Goal: Register for event/course

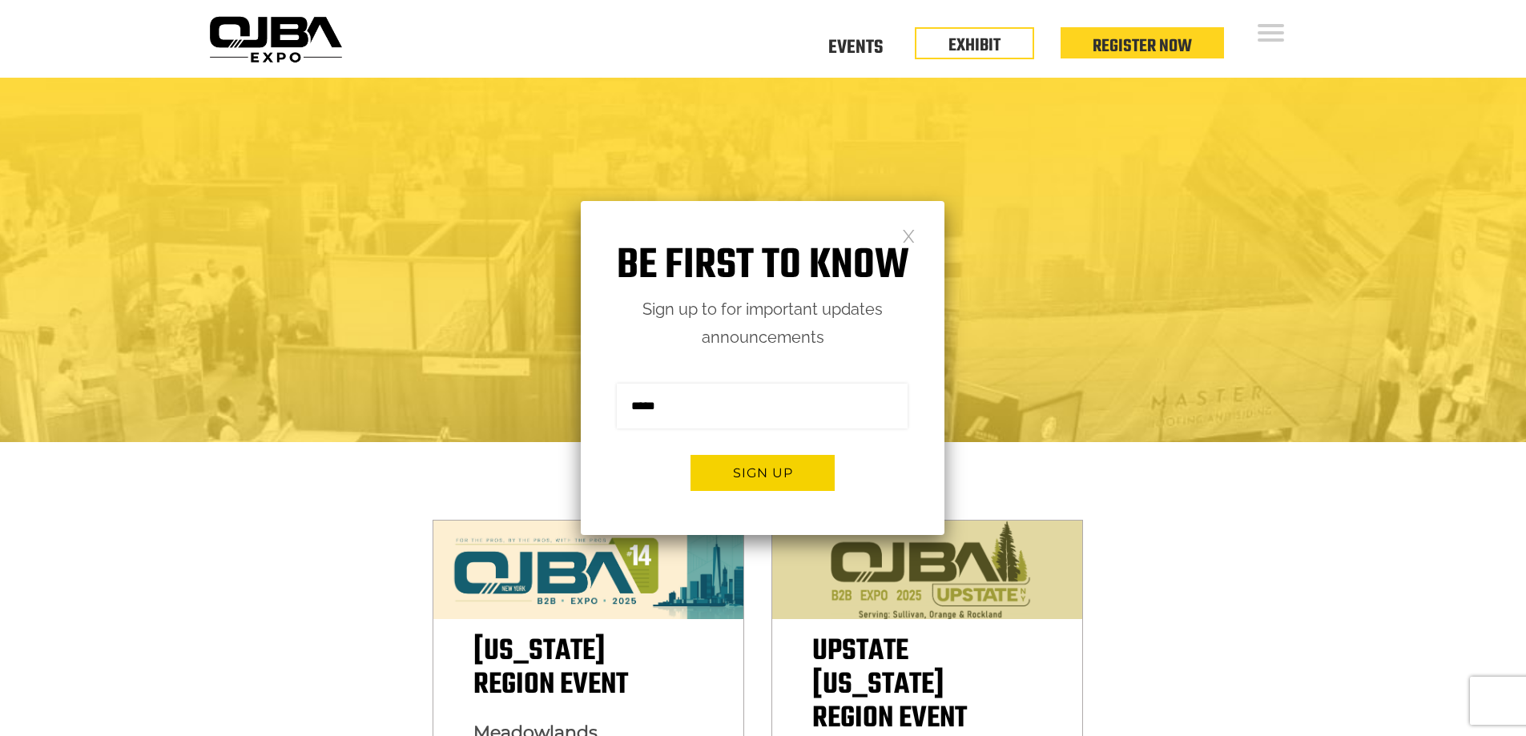
click at [915, 238] on link at bounding box center [909, 235] width 14 height 14
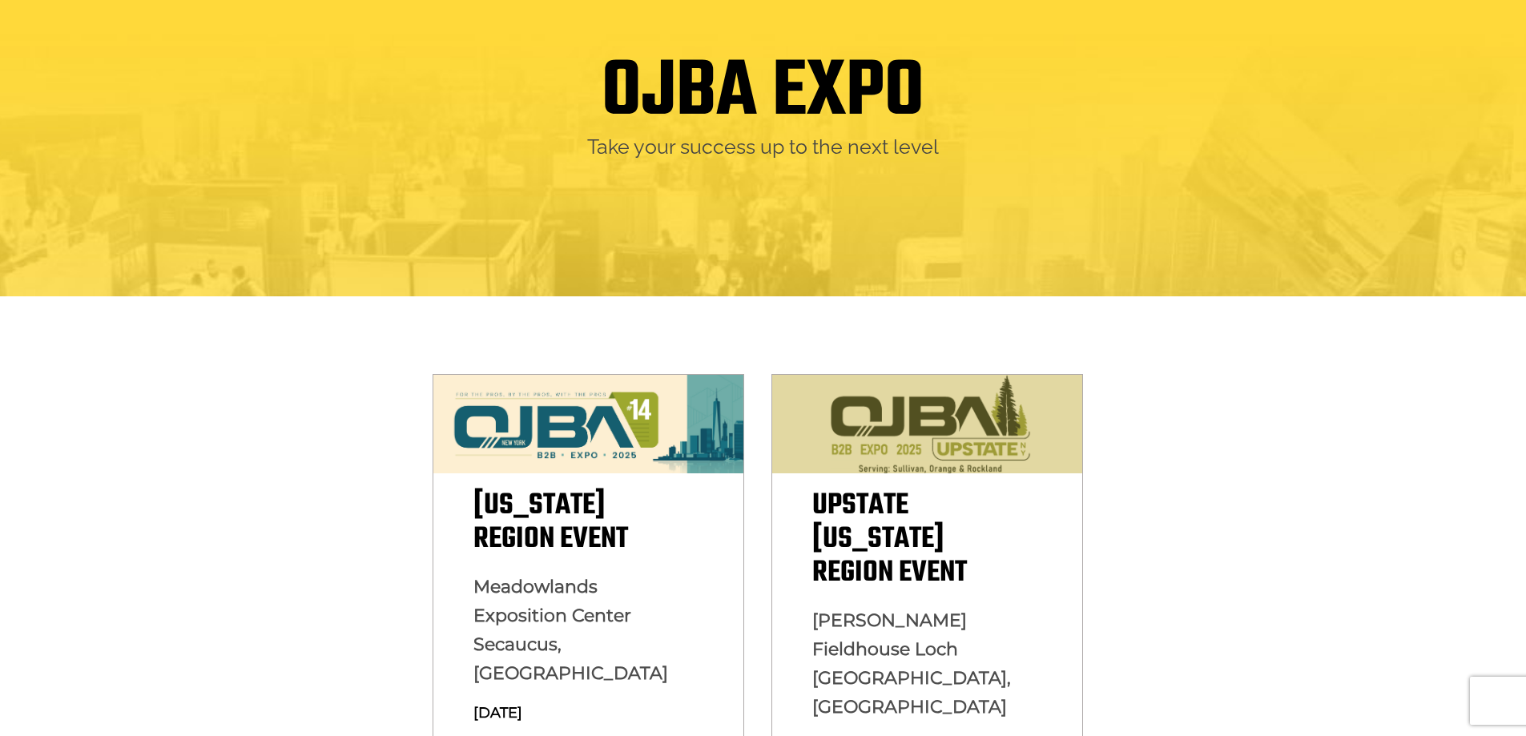
scroll to position [401, 0]
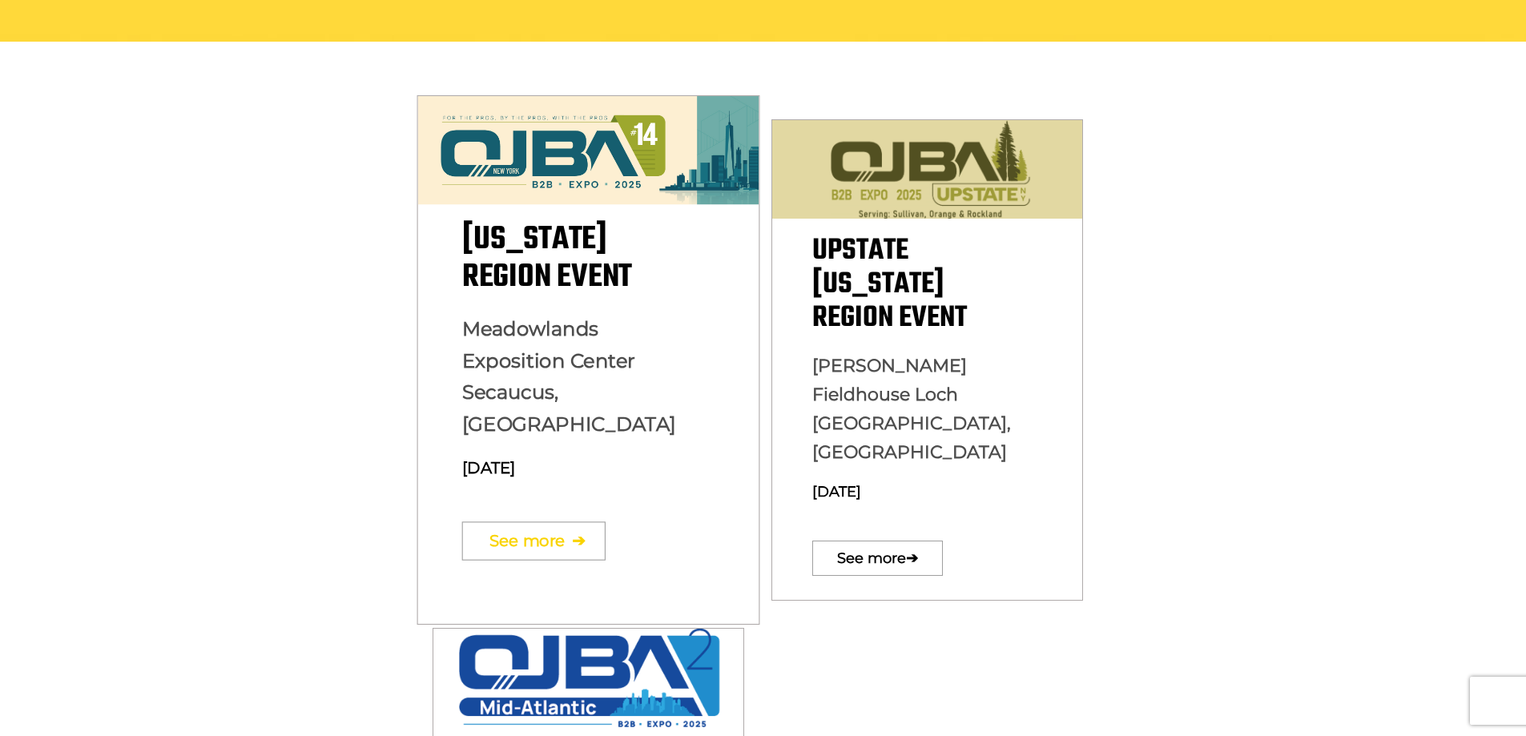
click at [563, 522] on link "See more ➔" at bounding box center [532, 541] width 143 height 38
